Goal: Transaction & Acquisition: Book appointment/travel/reservation

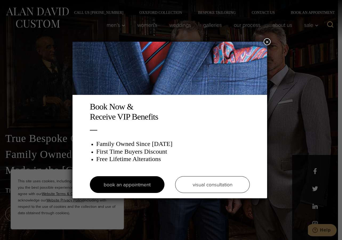
click at [270, 43] on button "×" at bounding box center [266, 41] width 7 height 7
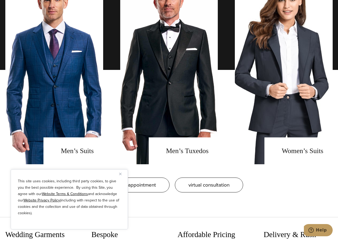
scroll to position [506, 0]
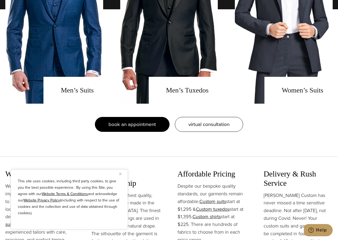
click at [135, 126] on span "book an appointment" at bounding box center [131, 125] width 47 height 8
